Goal: Transaction & Acquisition: Subscribe to service/newsletter

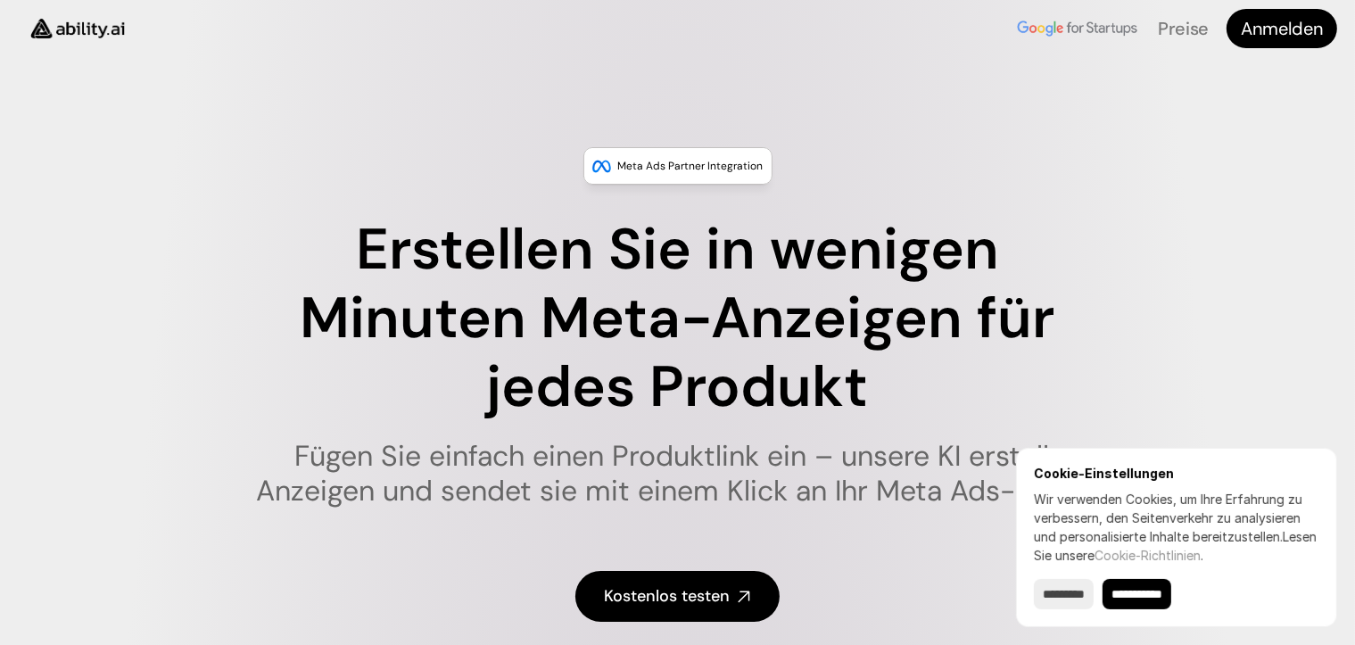
click at [1140, 597] on input "**********" at bounding box center [1136, 594] width 69 height 30
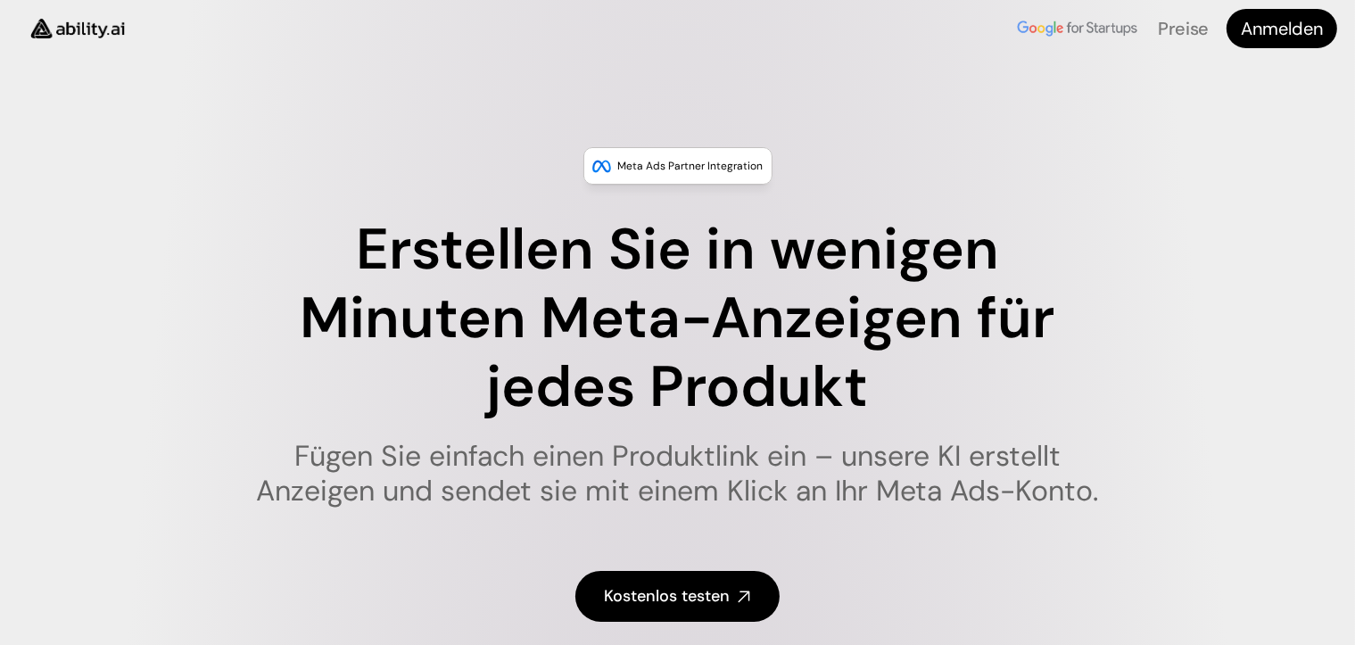
type input "******"
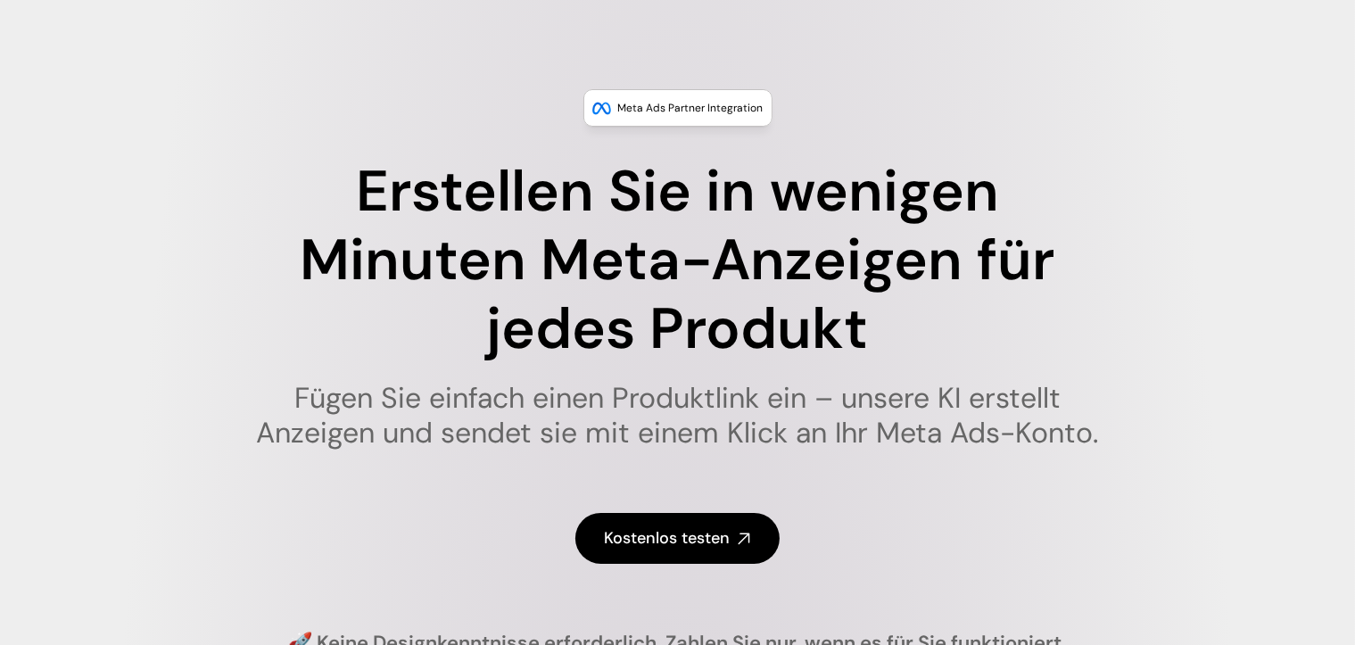
scroll to position [89, 0]
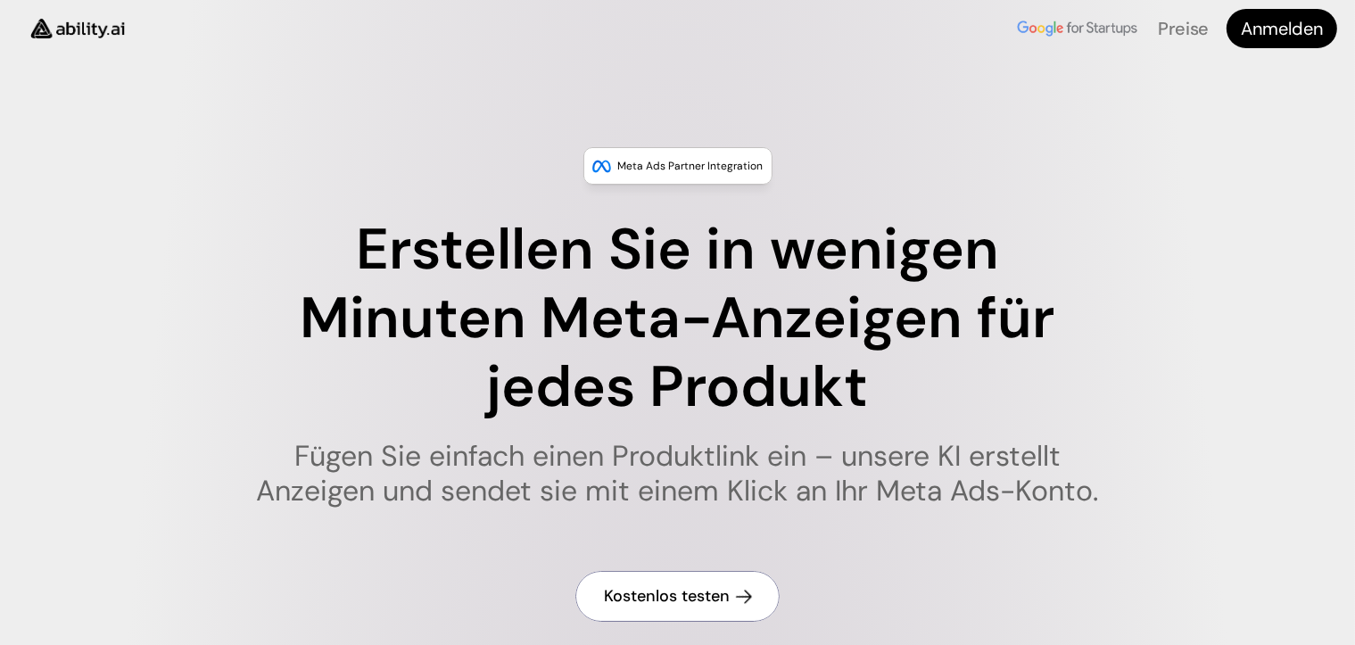
click at [649, 583] on link "Kostenlos testen" at bounding box center [677, 596] width 204 height 51
